Goal: Check status: Check status

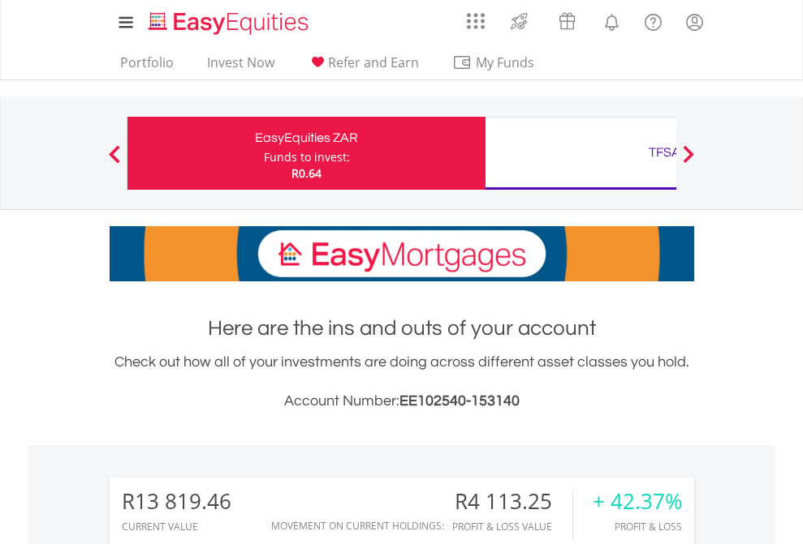
scroll to position [156, 255]
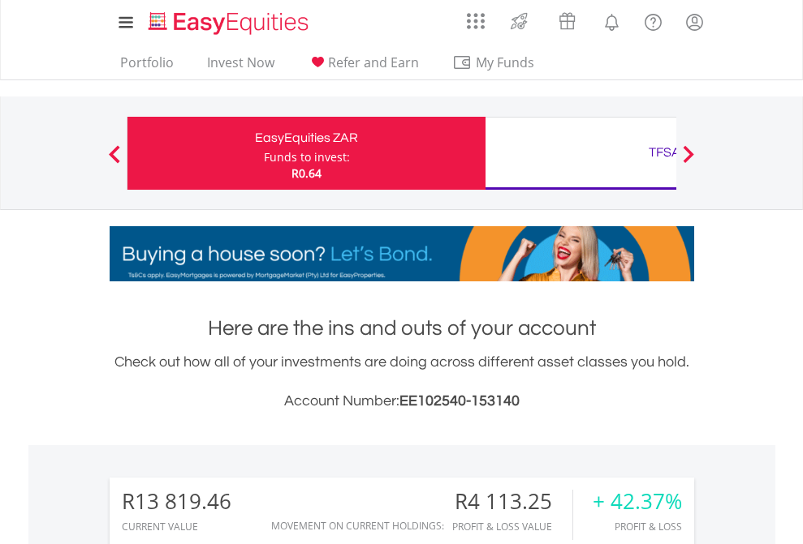
click at [264, 153] on div "Funds to invest:" at bounding box center [307, 157] width 86 height 16
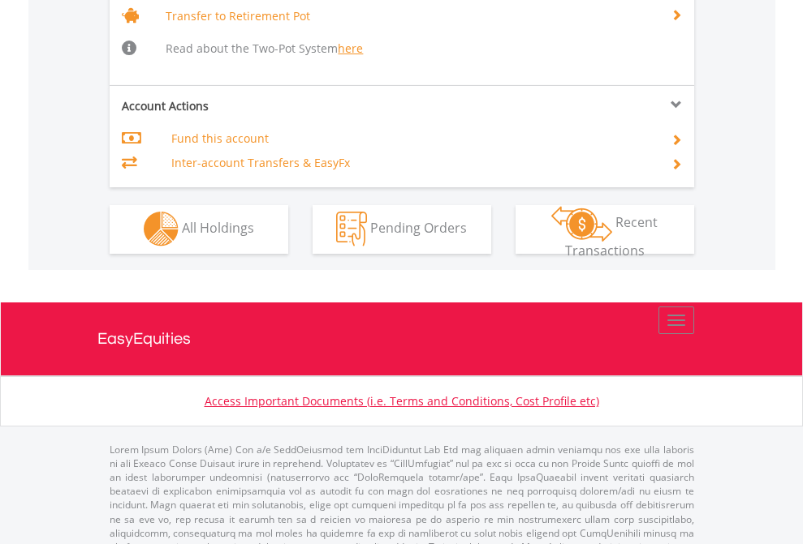
scroll to position [1612, 0]
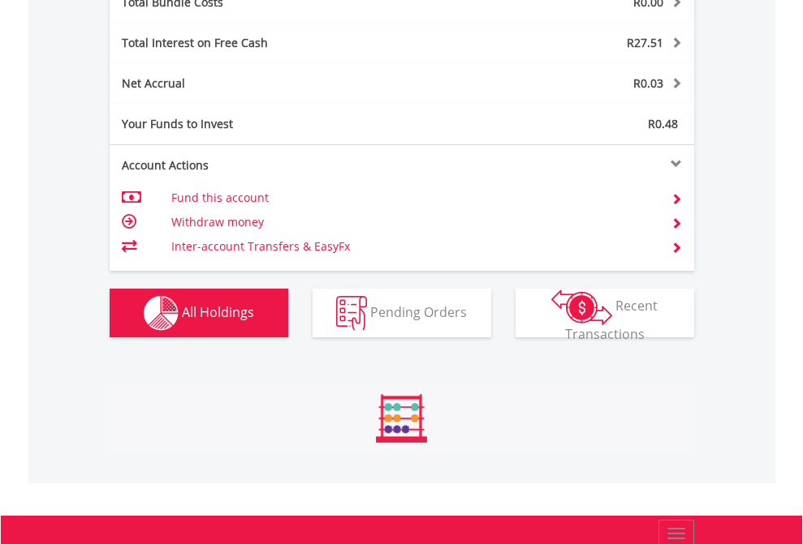
scroll to position [1902, 0]
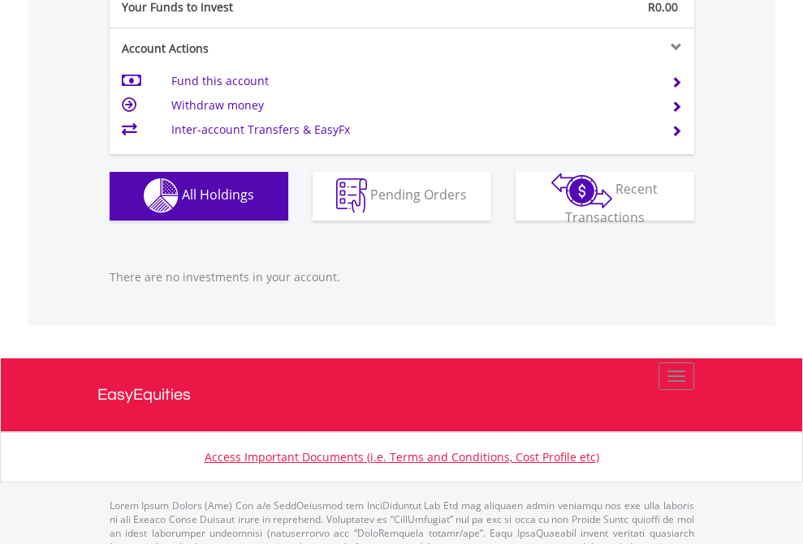
scroll to position [1607, 0]
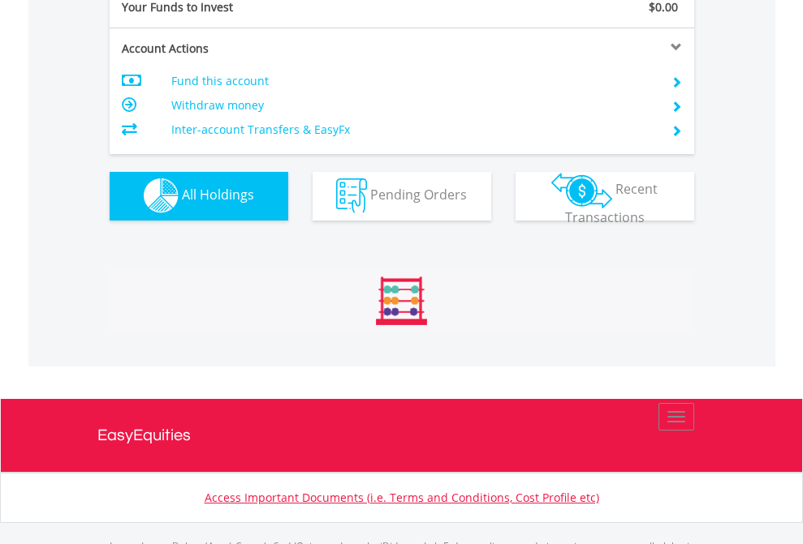
scroll to position [1607, 0]
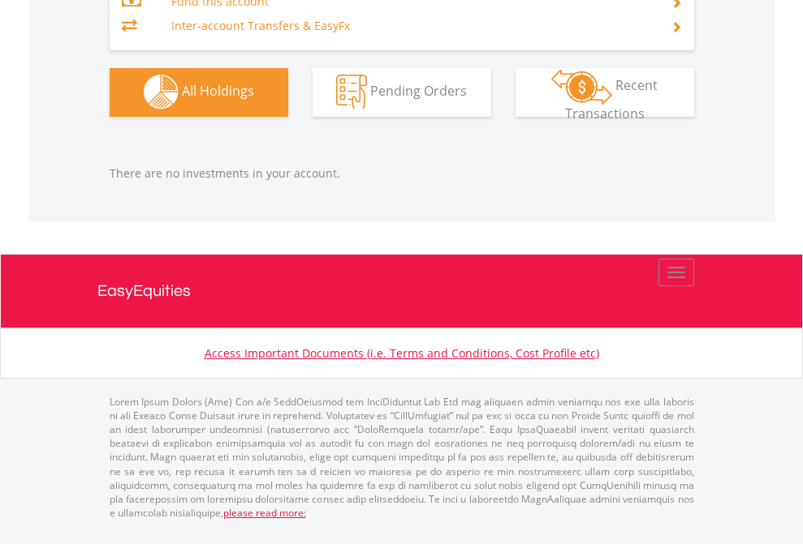
scroll to position [156, 255]
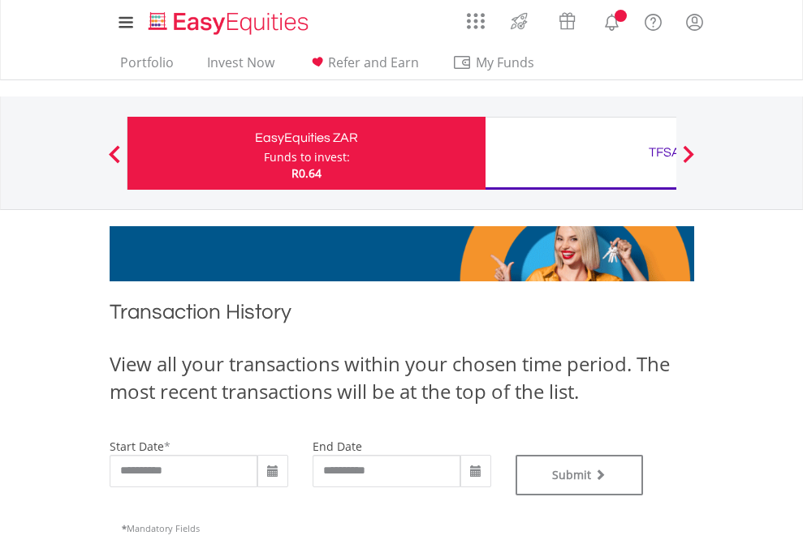
type input "**********"
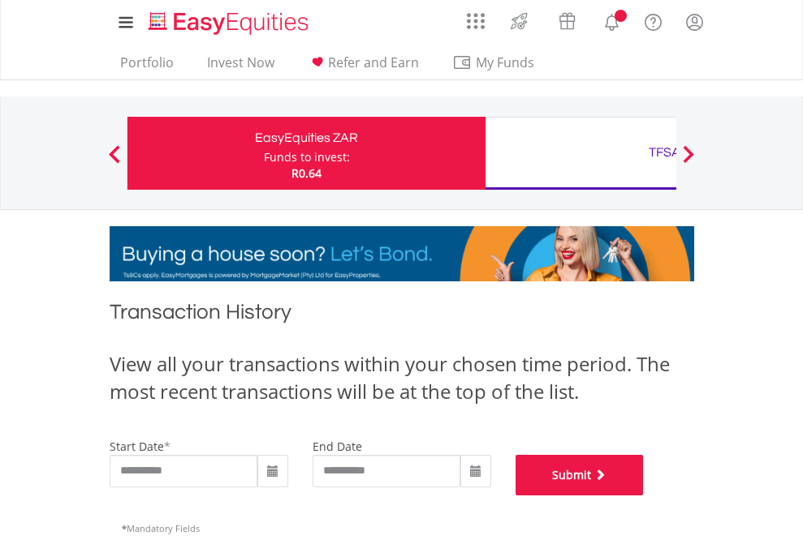
click at [643, 496] on button "Submit" at bounding box center [579, 475] width 128 height 41
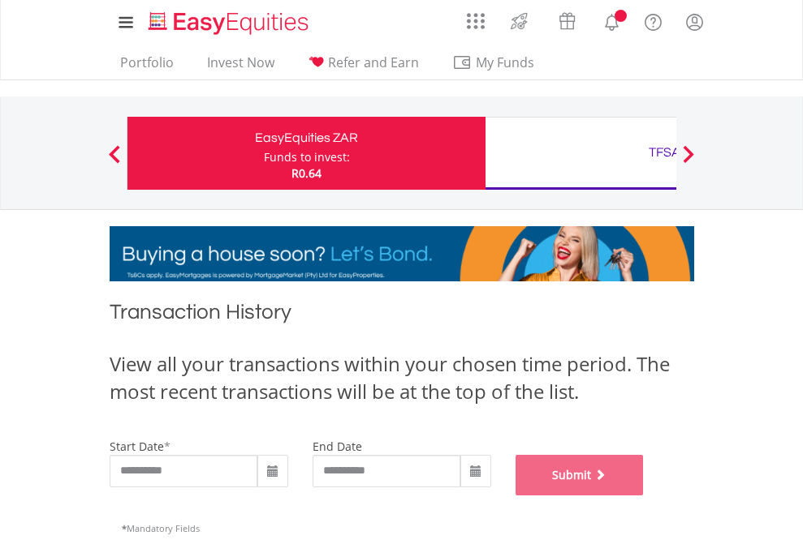
scroll to position [658, 0]
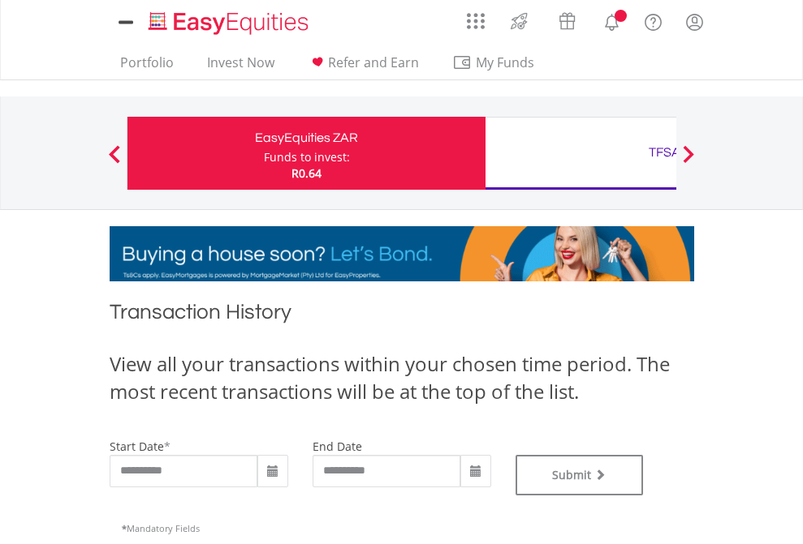
click at [580, 153] on div "TFSA" at bounding box center [664, 152] width 338 height 23
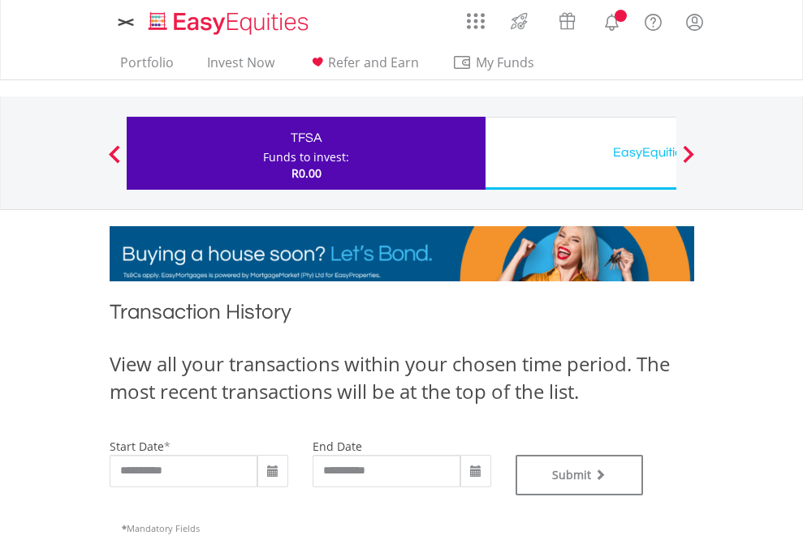
type input "**********"
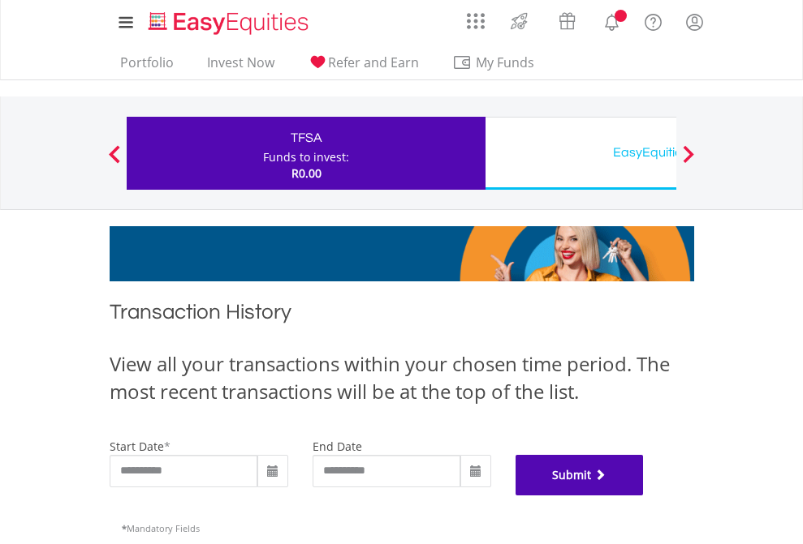
click at [643, 496] on button "Submit" at bounding box center [579, 475] width 128 height 41
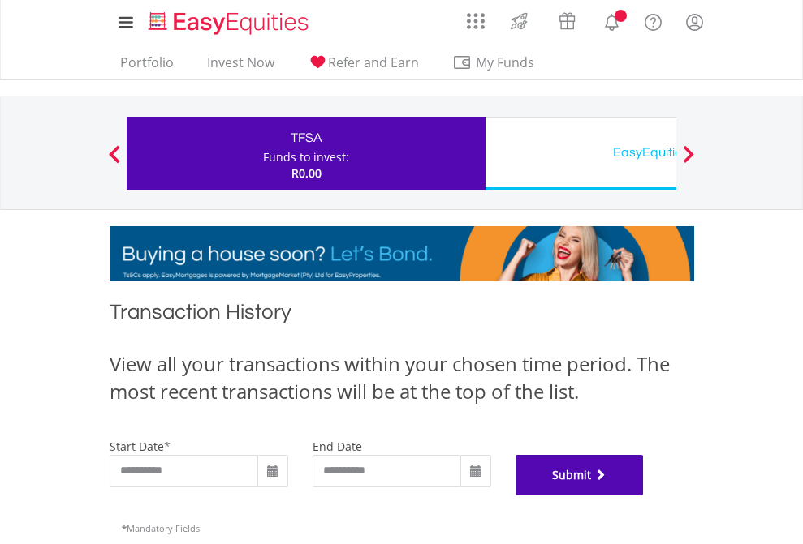
scroll to position [658, 0]
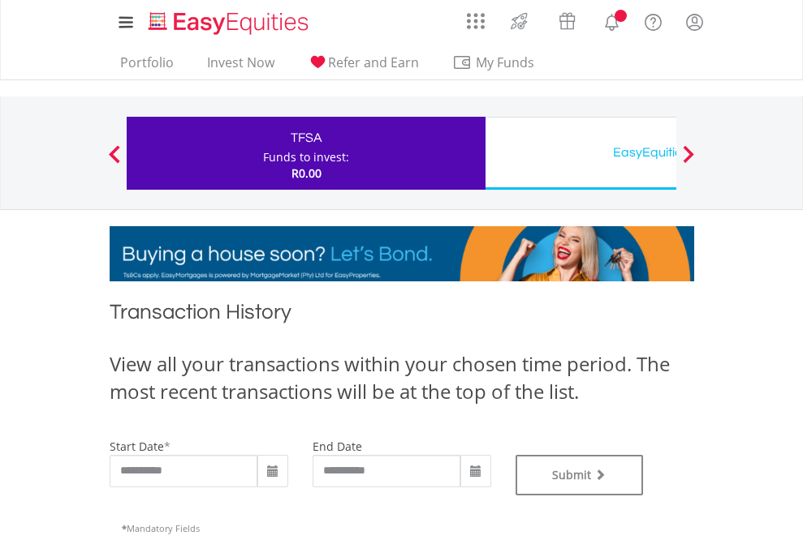
click at [580, 153] on div "EasyEquities USD" at bounding box center [664, 152] width 338 height 23
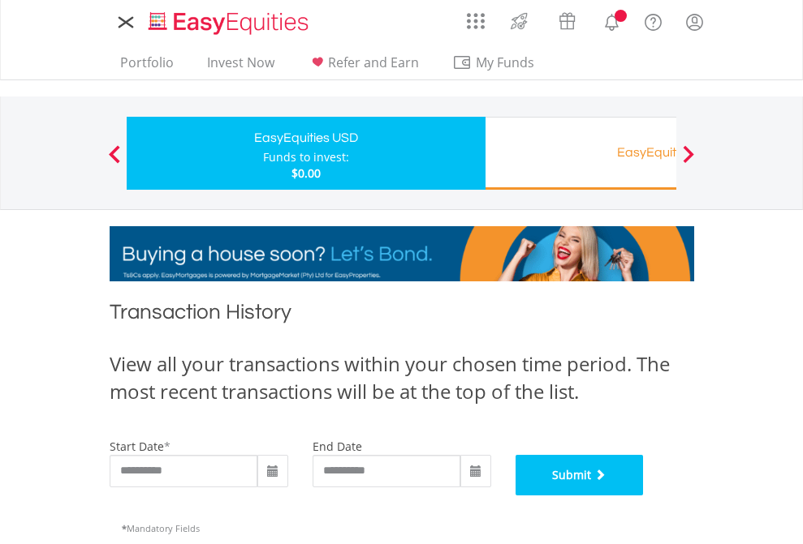
click at [643, 496] on button "Submit" at bounding box center [579, 475] width 128 height 41
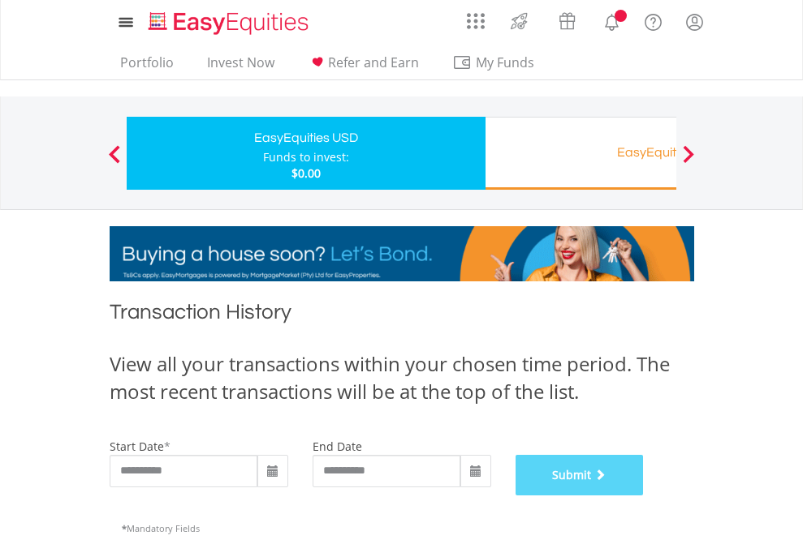
scroll to position [658, 0]
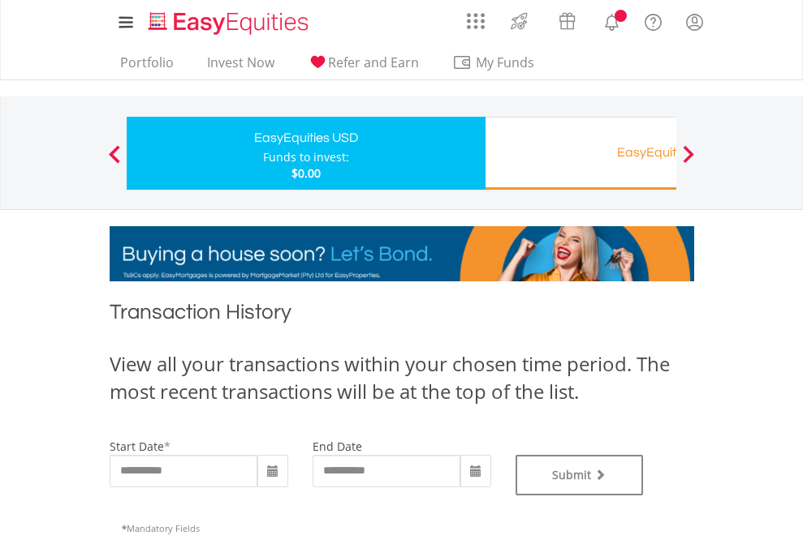
click at [580, 153] on div "EasyEquities RA" at bounding box center [664, 152] width 338 height 23
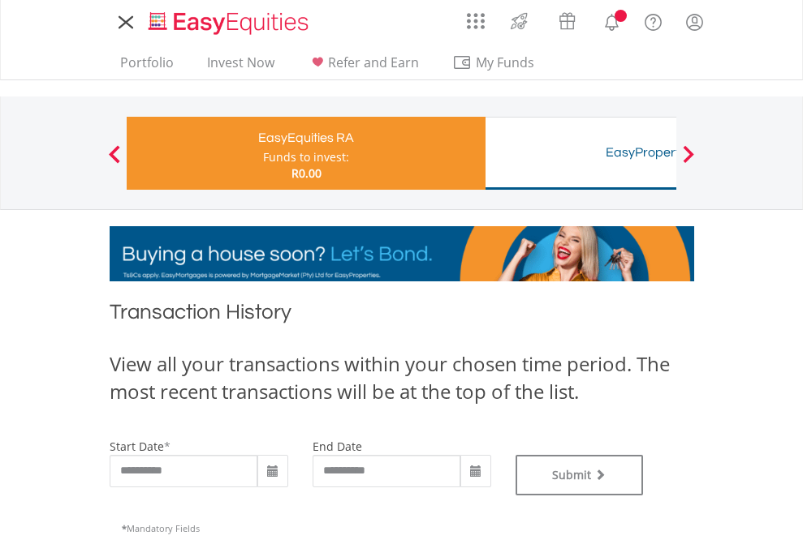
type input "**********"
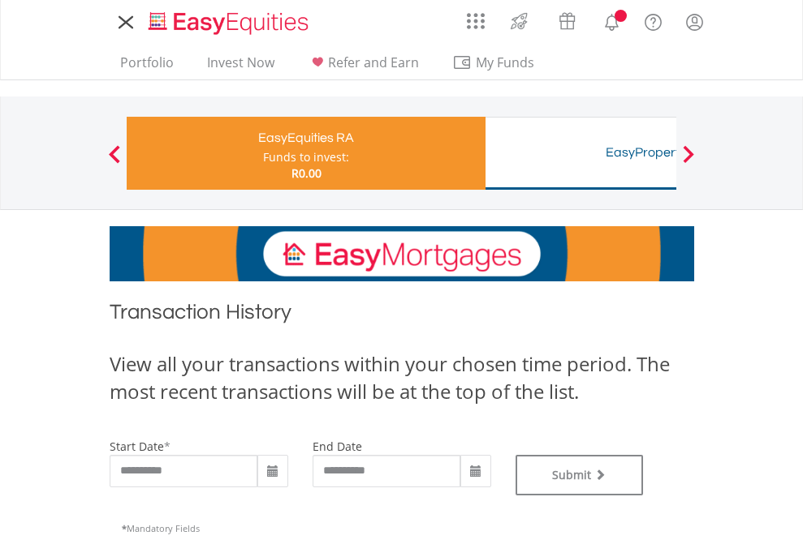
type input "**********"
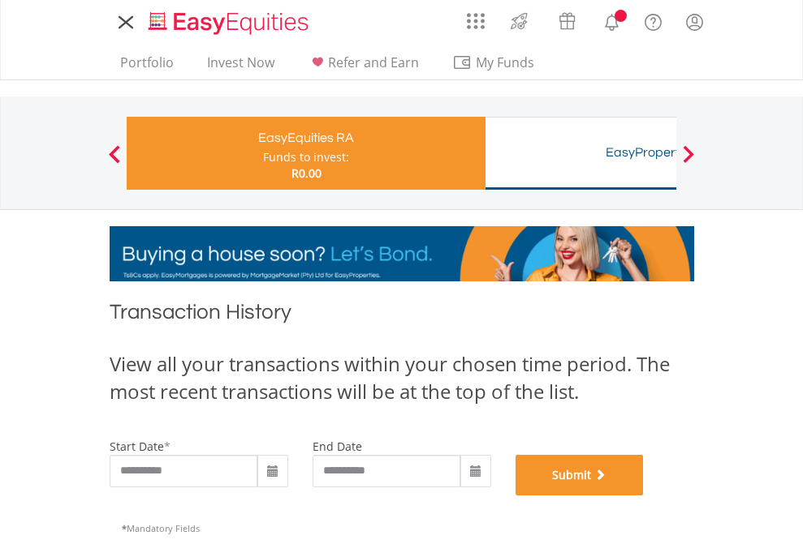
click at [643, 496] on button "Submit" at bounding box center [579, 475] width 128 height 41
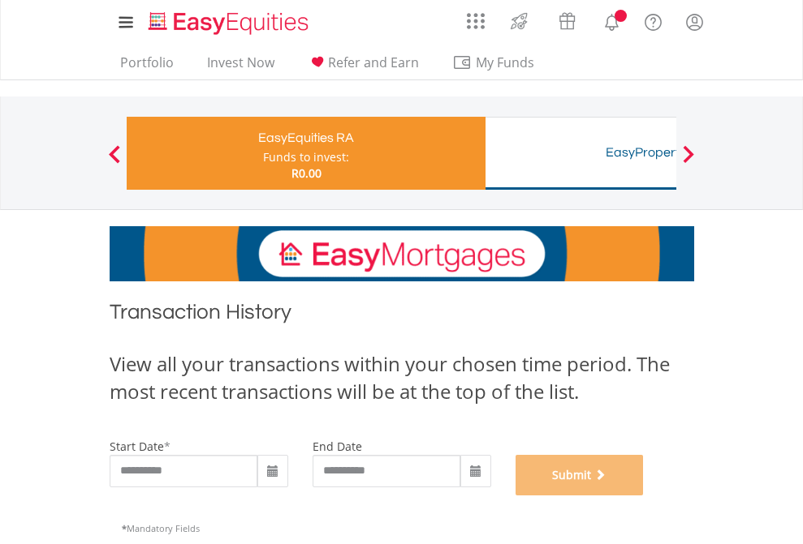
scroll to position [658, 0]
